Goal: Find specific page/section: Find specific page/section

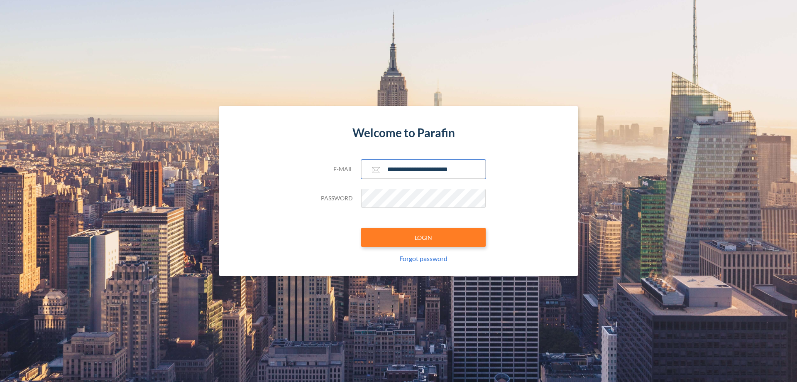
type input "**********"
click at [424, 237] on button "LOGIN" at bounding box center [423, 237] width 125 height 19
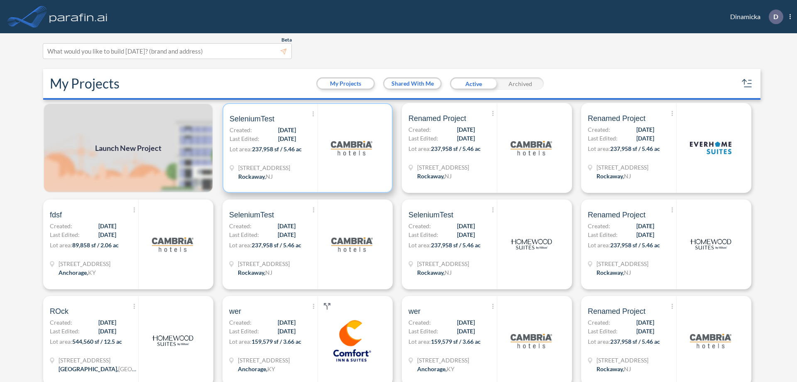
scroll to position [2, 0]
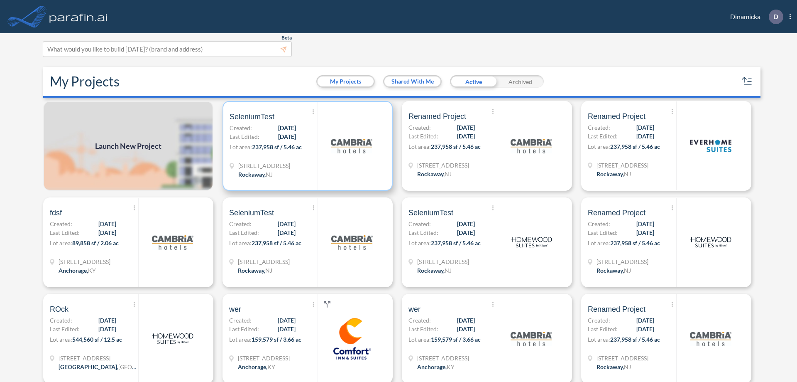
click at [306, 146] on p "Lot area: 237,958 sf / 5.46 ac" at bounding box center [274, 148] width 88 height 12
